Goal: Transaction & Acquisition: Obtain resource

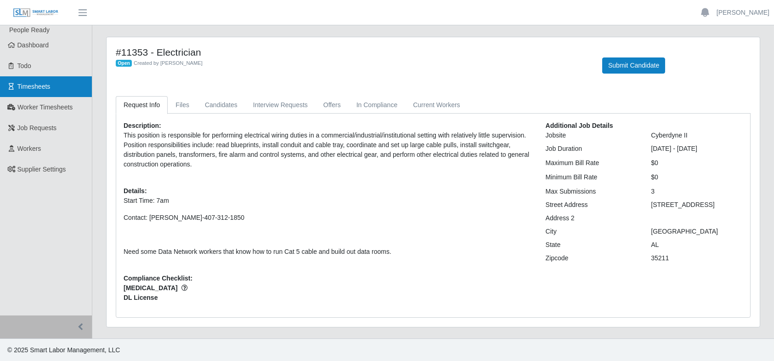
click at [51, 92] on link "Timesheets" at bounding box center [46, 86] width 92 height 21
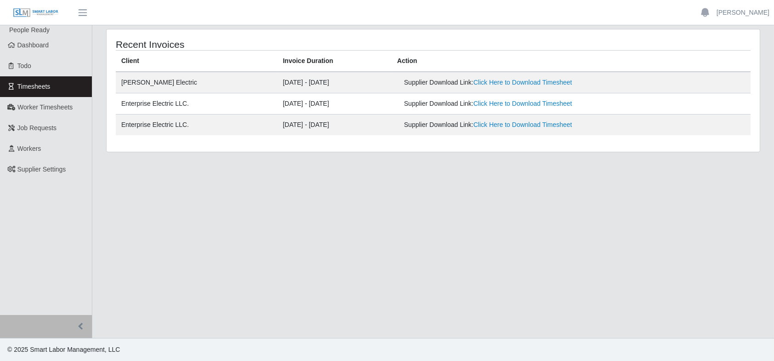
click at [493, 270] on main "Recent Invoices Client Invoice Duration Action [PERSON_NAME] Electric [DATE] - …" at bounding box center [433, 181] width 682 height 312
click at [347, 254] on main "Recent Invoices Client Invoice Duration Action [PERSON_NAME] Electric [DATE] - …" at bounding box center [433, 181] width 682 height 312
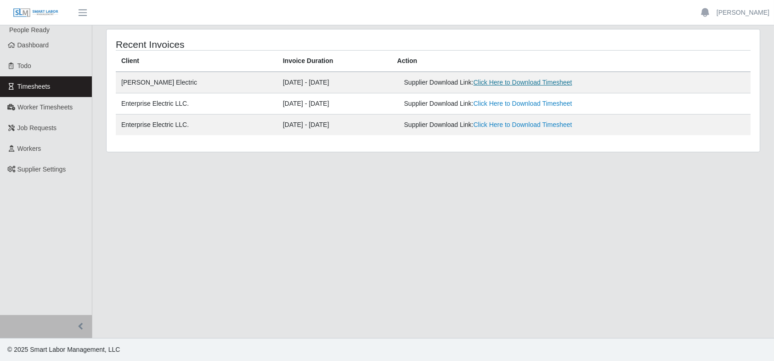
click at [505, 81] on link "Click Here to Download Timesheet" at bounding box center [523, 82] width 99 height 7
click at [521, 105] on link "Click Here to Download Timesheet" at bounding box center [523, 103] width 99 height 7
click at [433, 125] on div "Supplier Download Link: Click Here to Download Timesheet" at bounding box center [513, 125] width 218 height 10
